Goal: Check status: Check status

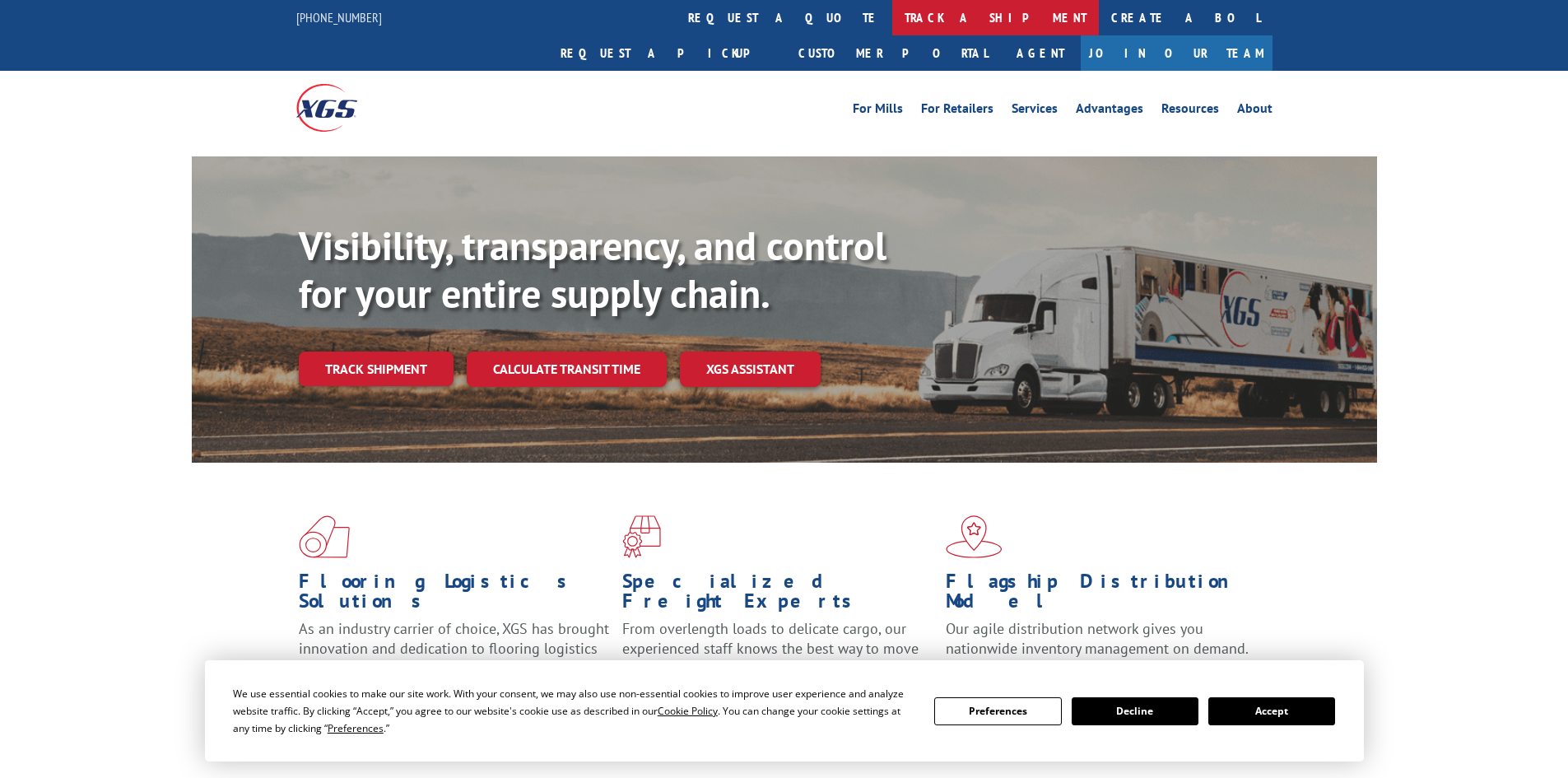
click at [892, 23] on link "track a shipment" at bounding box center [996, 17] width 207 height 35
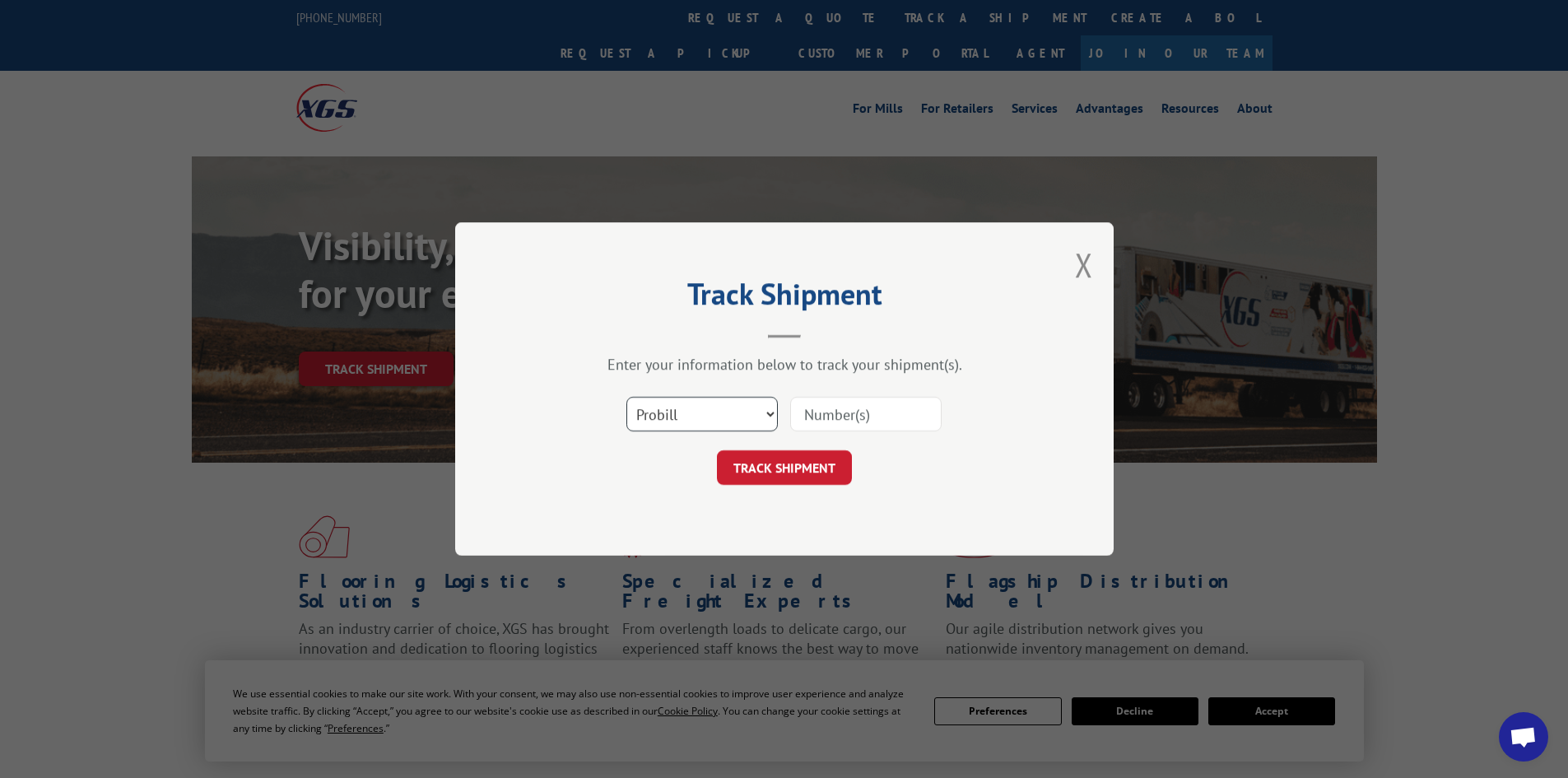
click at [678, 411] on select "Select category... Probill BOL PO" at bounding box center [703, 414] width 152 height 35
select select "bol"
click at [627, 397] on select "Select category... Probill BOL PO" at bounding box center [703, 414] width 152 height 35
click at [831, 417] on input at bounding box center [866, 414] width 152 height 35
paste input "5530162"
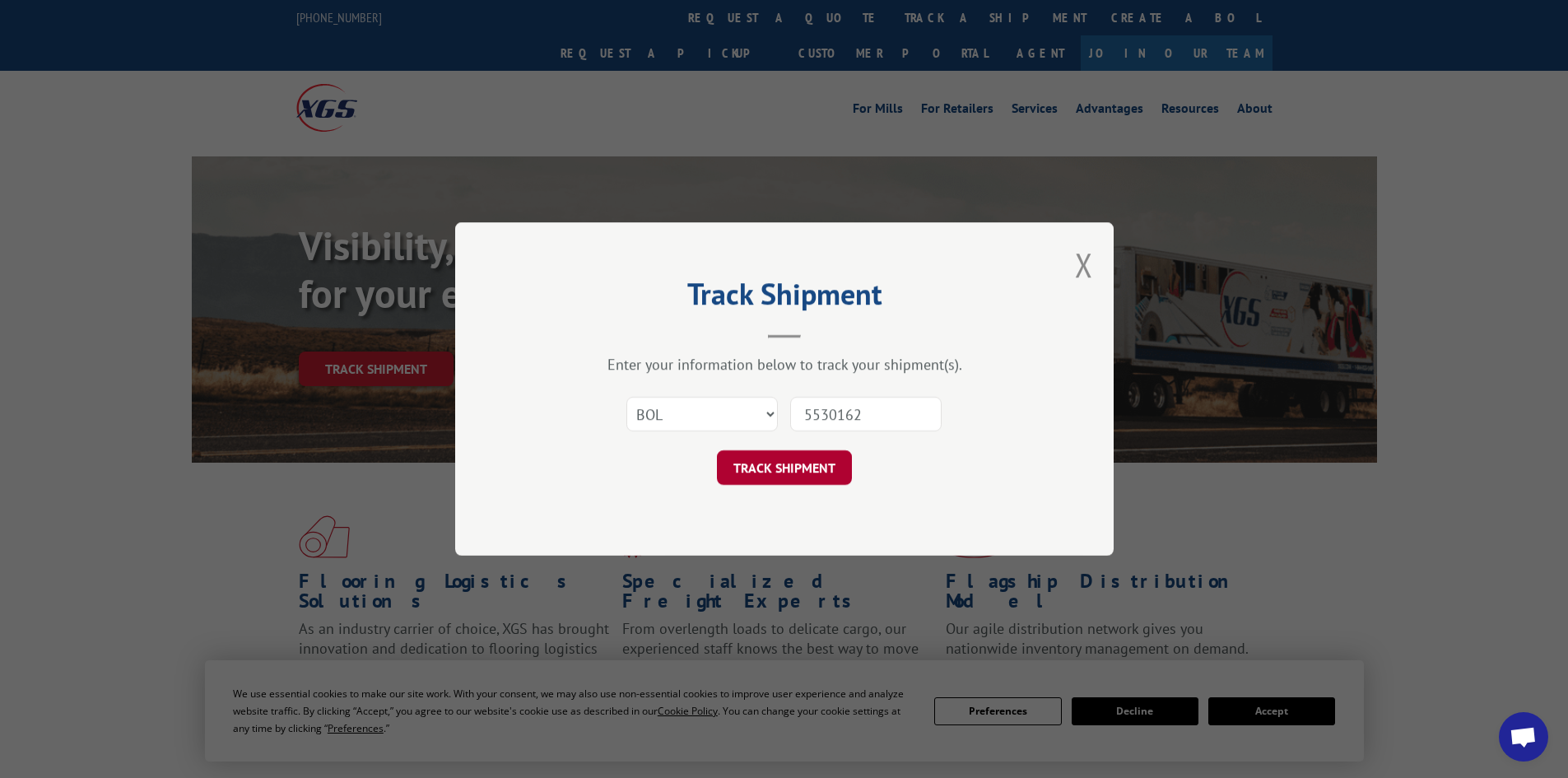
type input "5530162"
click at [799, 459] on button "TRACK SHIPMENT" at bounding box center [784, 468] width 135 height 35
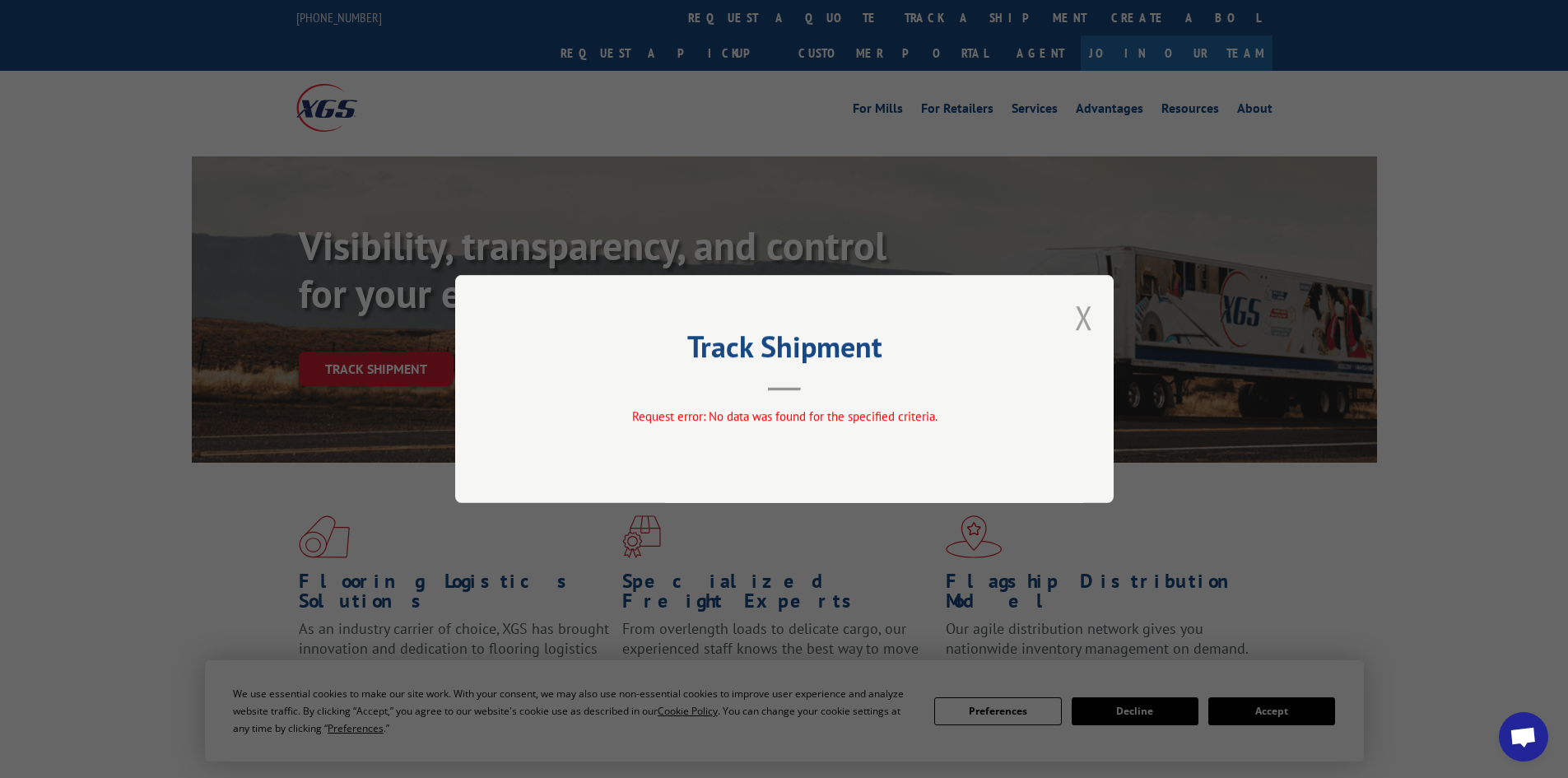
click at [1083, 318] on button "Close modal" at bounding box center [1085, 317] width 18 height 44
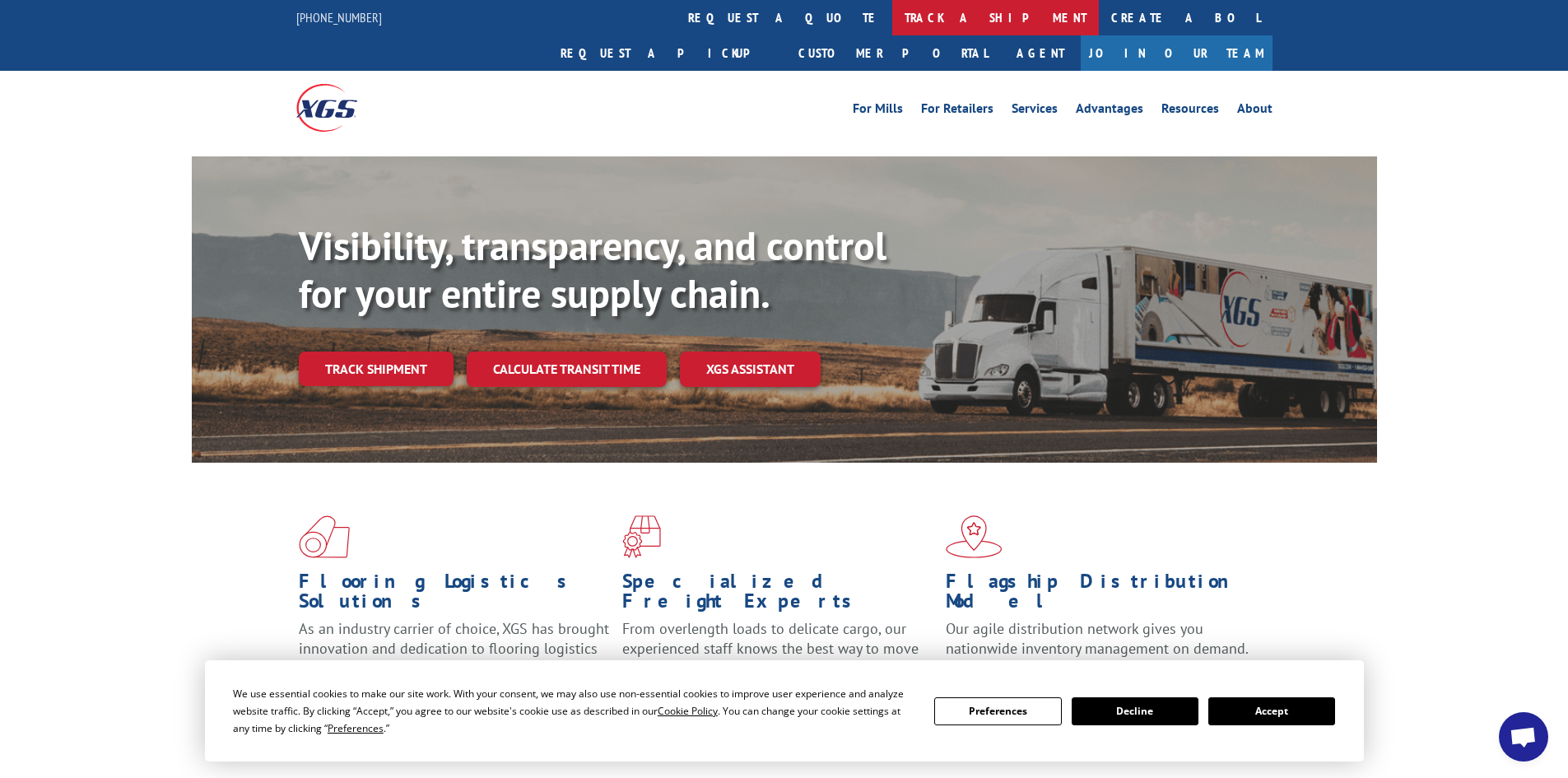
click at [892, 17] on link "track a shipment" at bounding box center [996, 17] width 207 height 35
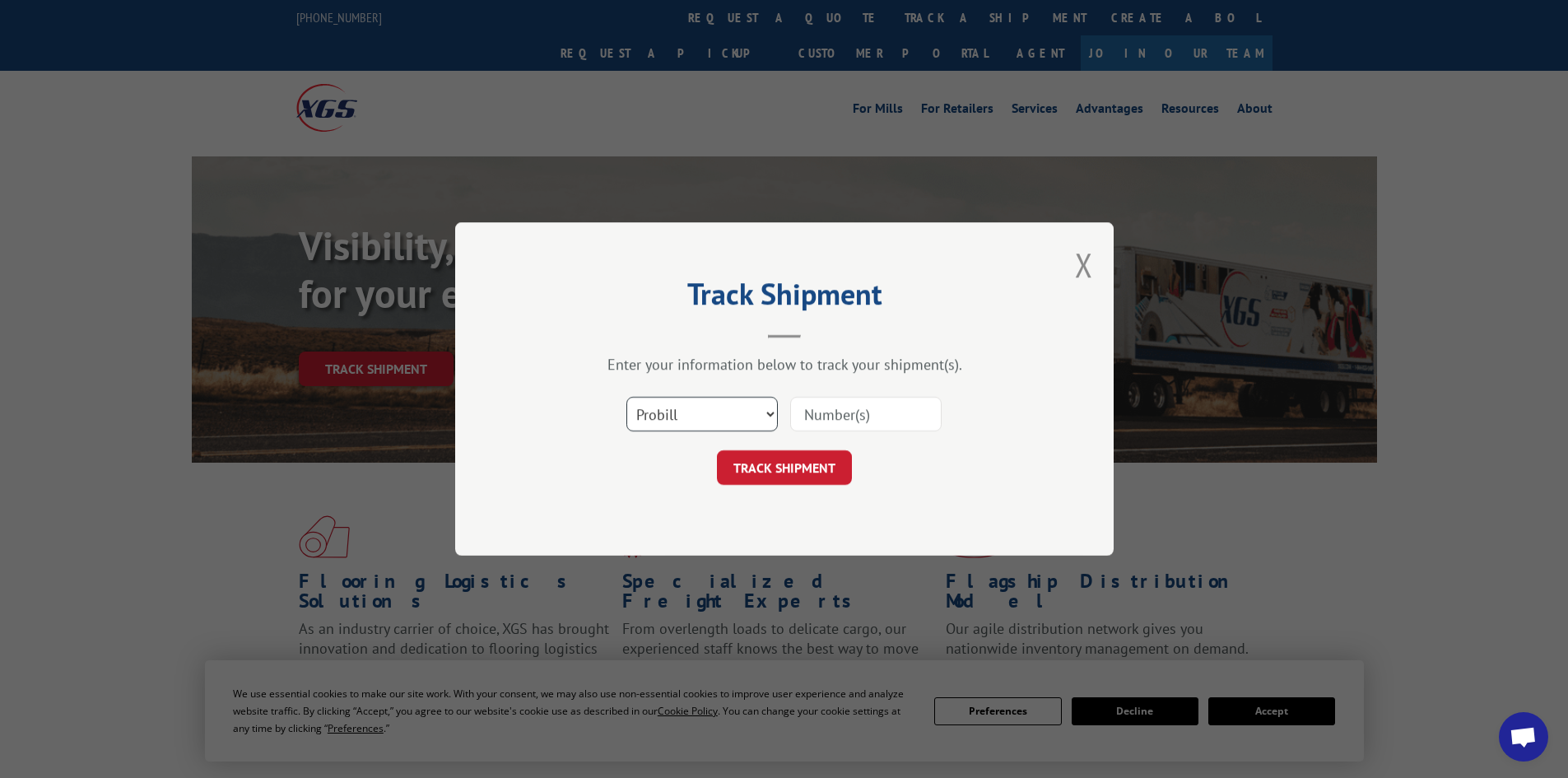
click at [692, 419] on select "Select category... Probill BOL PO" at bounding box center [703, 414] width 152 height 35
select select "po"
click at [627, 397] on select "Select category... Probill BOL PO" at bounding box center [703, 414] width 152 height 35
click at [841, 419] on input at bounding box center [866, 414] width 152 height 35
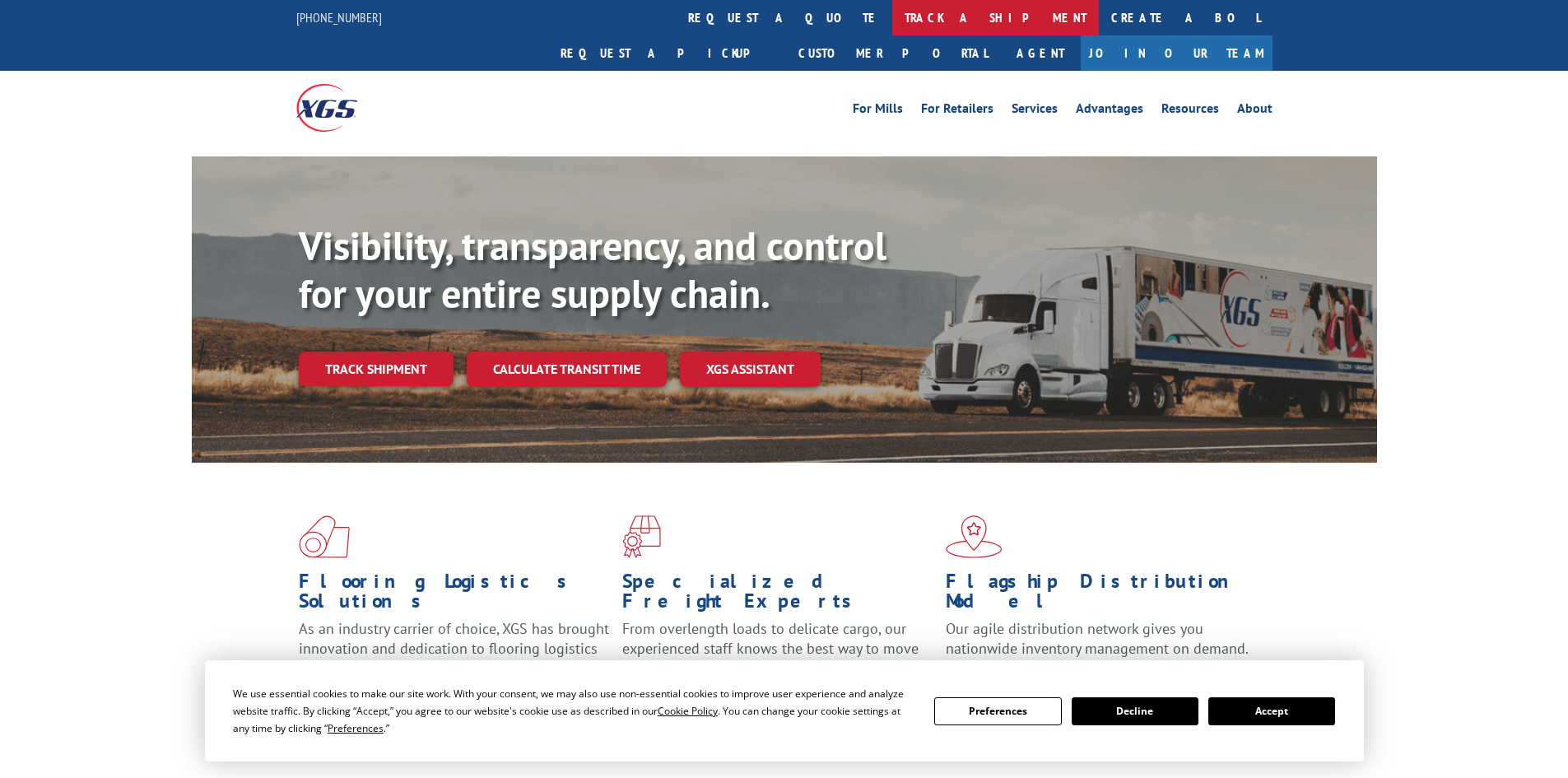
click at [892, 12] on link "track a shipment" at bounding box center [996, 17] width 207 height 35
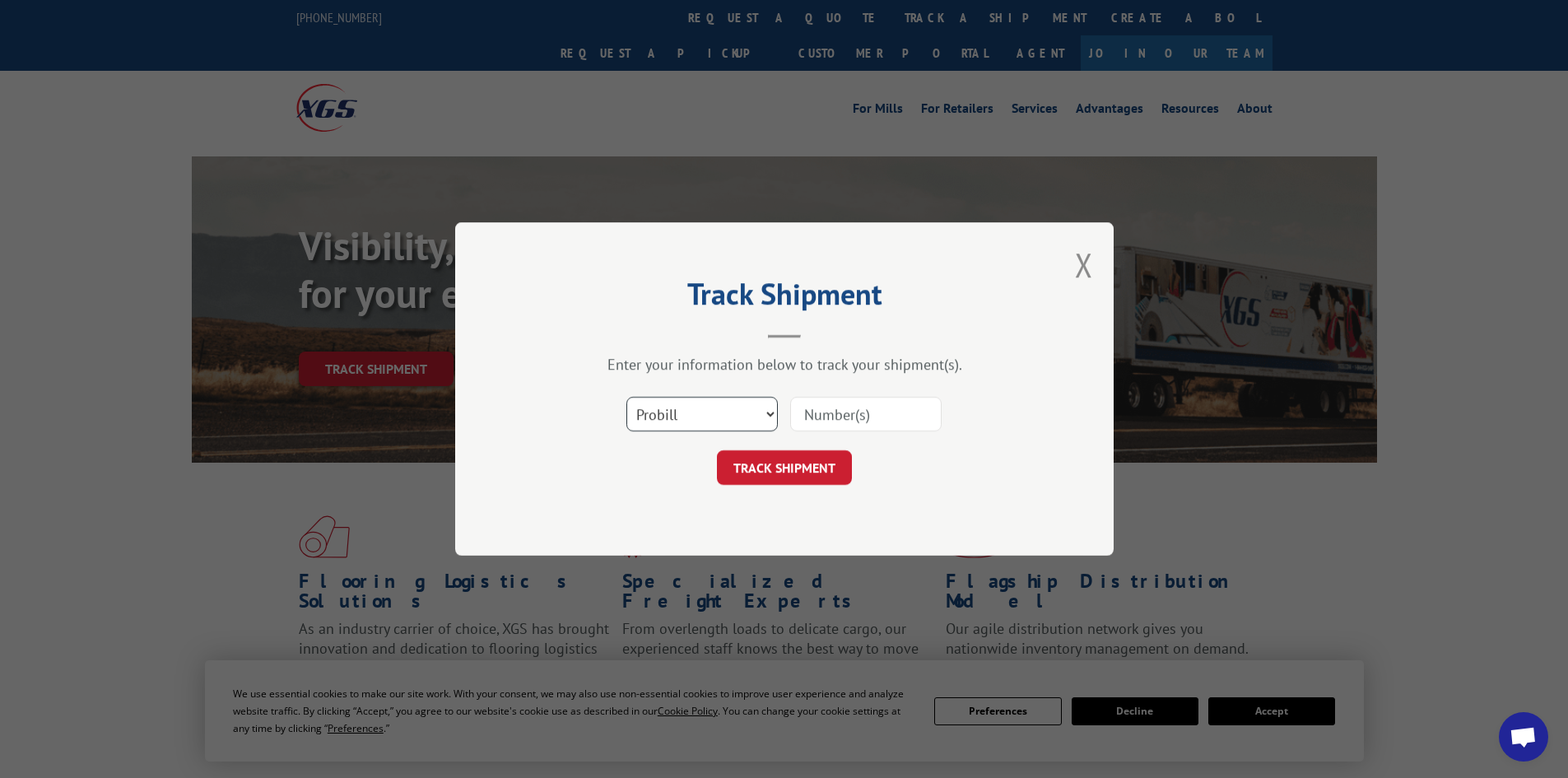
click at [680, 429] on select "Select category... Probill BOL PO" at bounding box center [703, 414] width 152 height 35
select select "bol"
click at [627, 397] on select "Select category... Probill BOL PO" at bounding box center [703, 414] width 152 height 35
click at [881, 385] on div "Enter your information below to track your shipment(s). Select category... Prob…" at bounding box center [784, 420] width 494 height 130
click at [869, 413] on input at bounding box center [866, 414] width 152 height 35
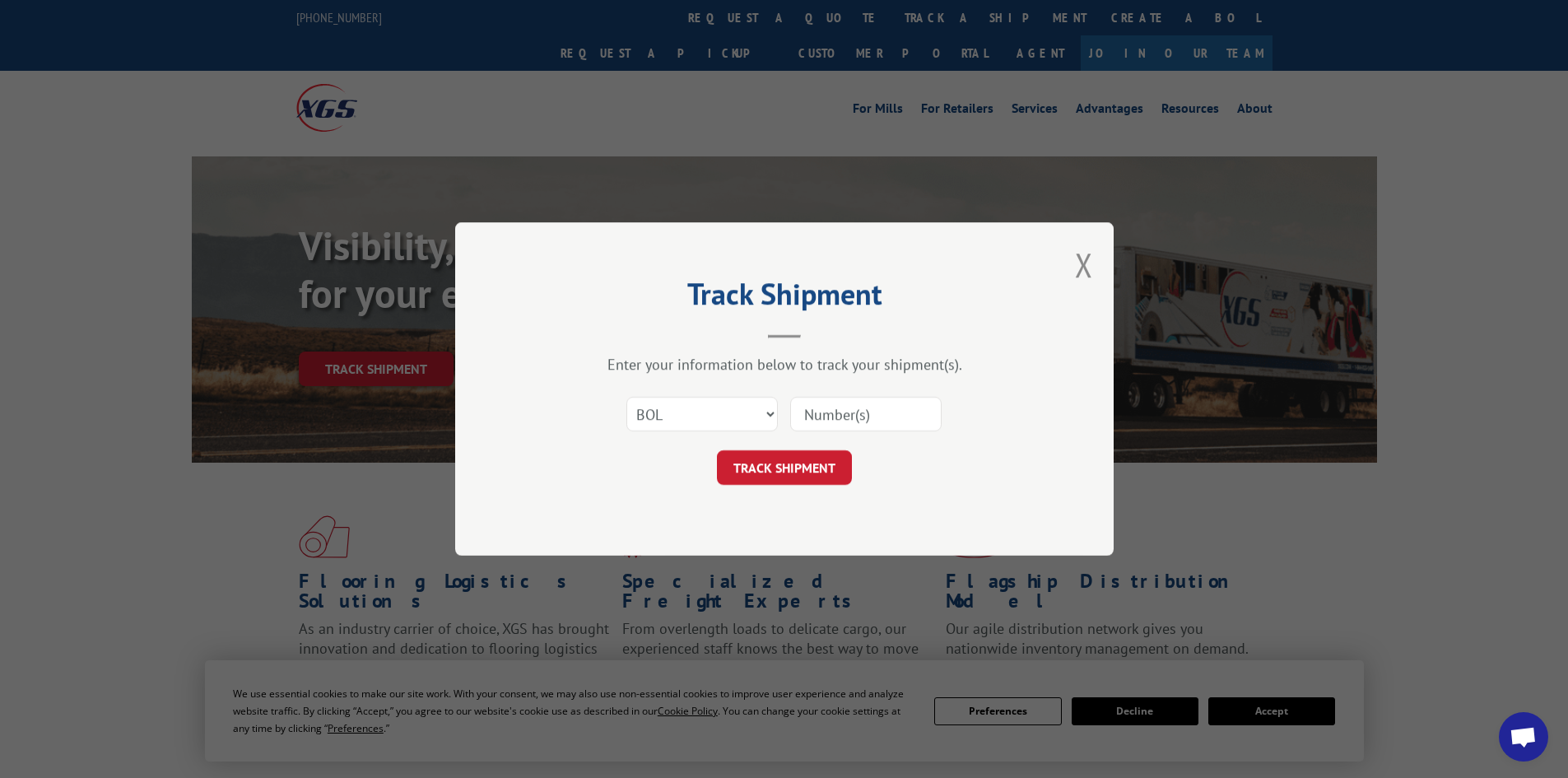
paste input "7054639"
type input "7054639"
click at [784, 486] on div "Track Shipment Enter your information below to track your shipment(s). Select c…" at bounding box center [784, 389] width 659 height 333
click at [777, 470] on button "TRACK SHIPMENT" at bounding box center [784, 468] width 135 height 35
